Goal: Go to known website: Access a specific website the user already knows

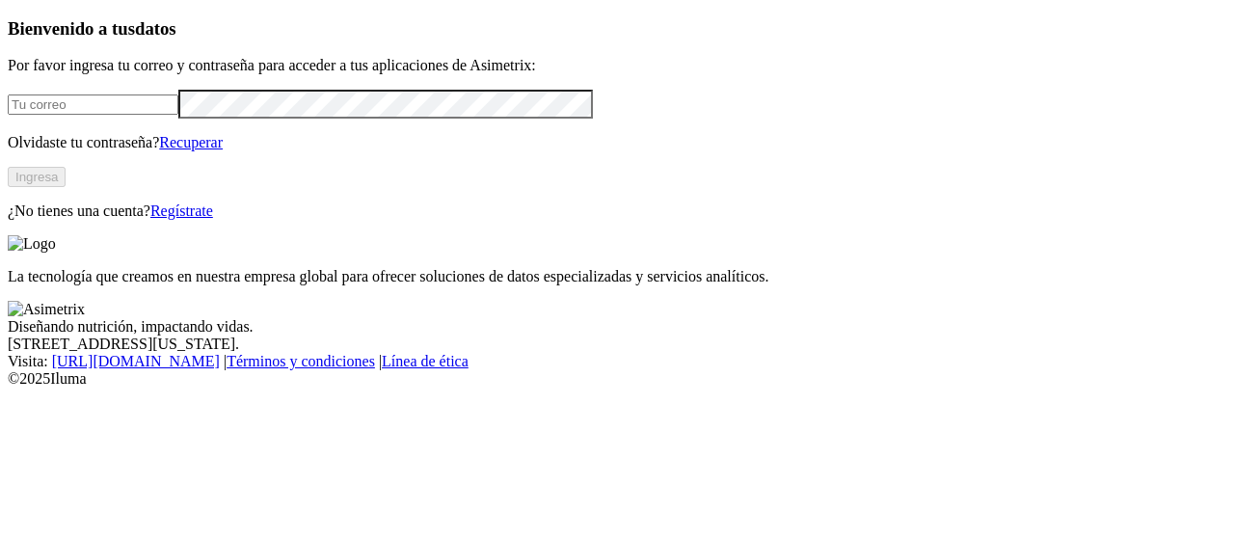
type input "[EMAIL_ADDRESS][PERSON_NAME][DOMAIN_NAME]"
click at [66, 187] on button "Ingresa" at bounding box center [37, 177] width 58 height 20
